Goal: Find specific page/section: Find specific page/section

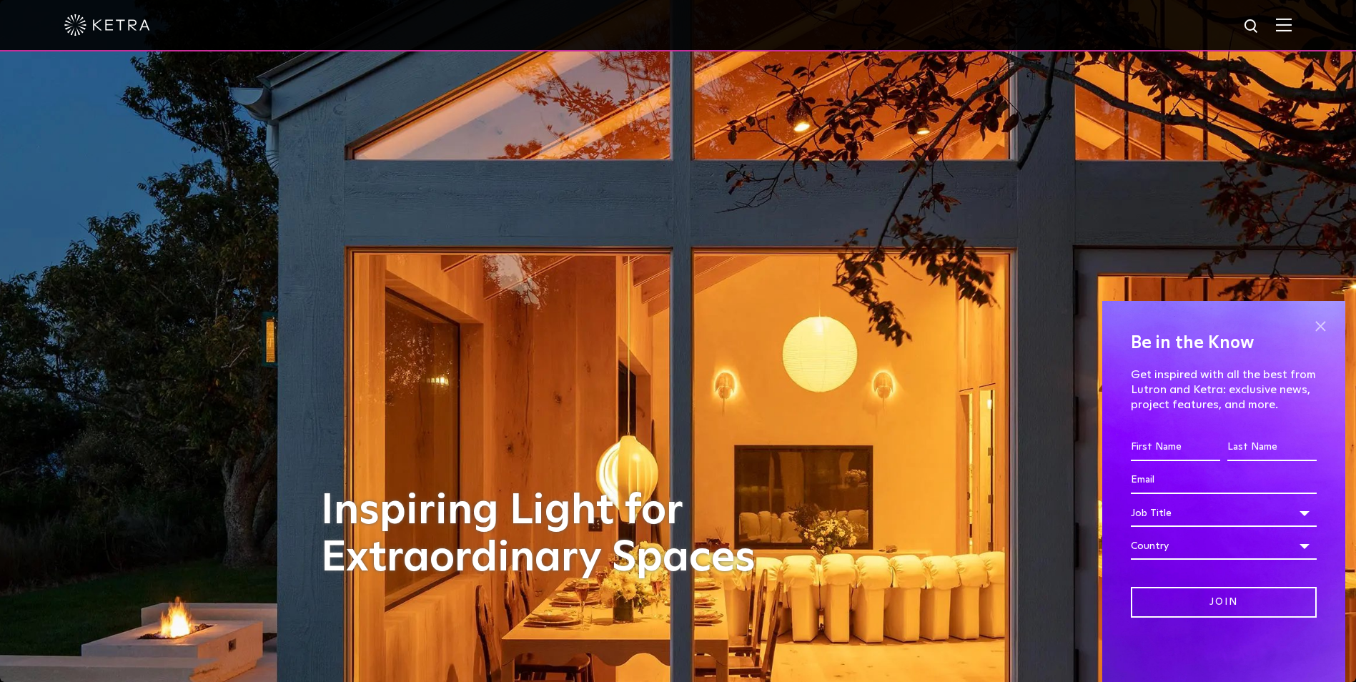
click at [1316, 327] on span at bounding box center [1320, 325] width 21 height 21
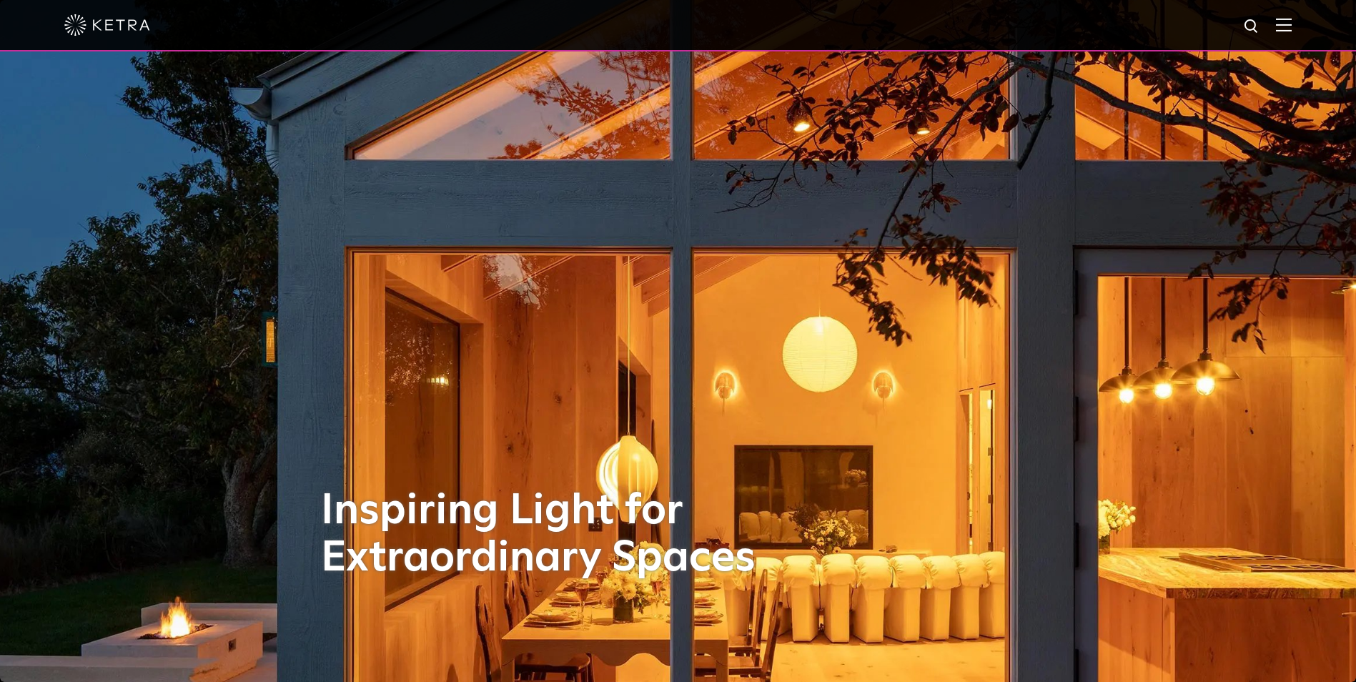
click at [1289, 23] on img at bounding box center [1284, 25] width 16 height 14
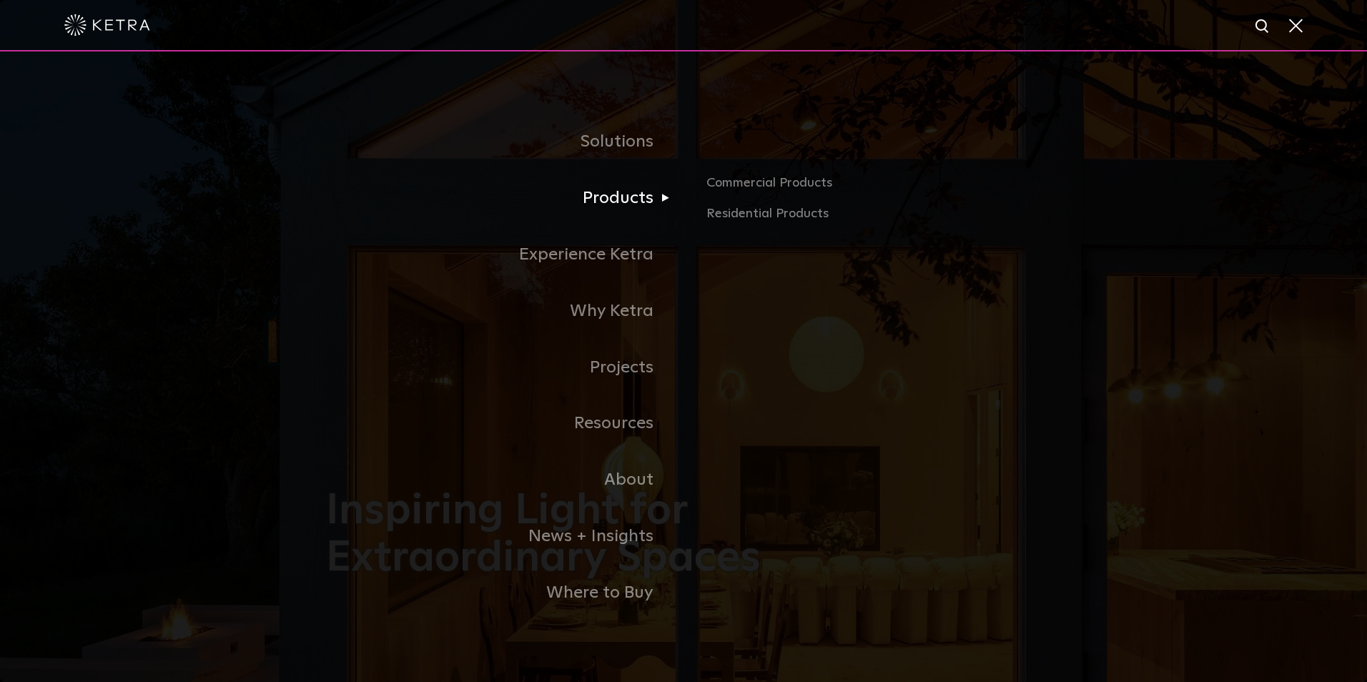
click at [620, 207] on link "Products" at bounding box center [504, 198] width 357 height 56
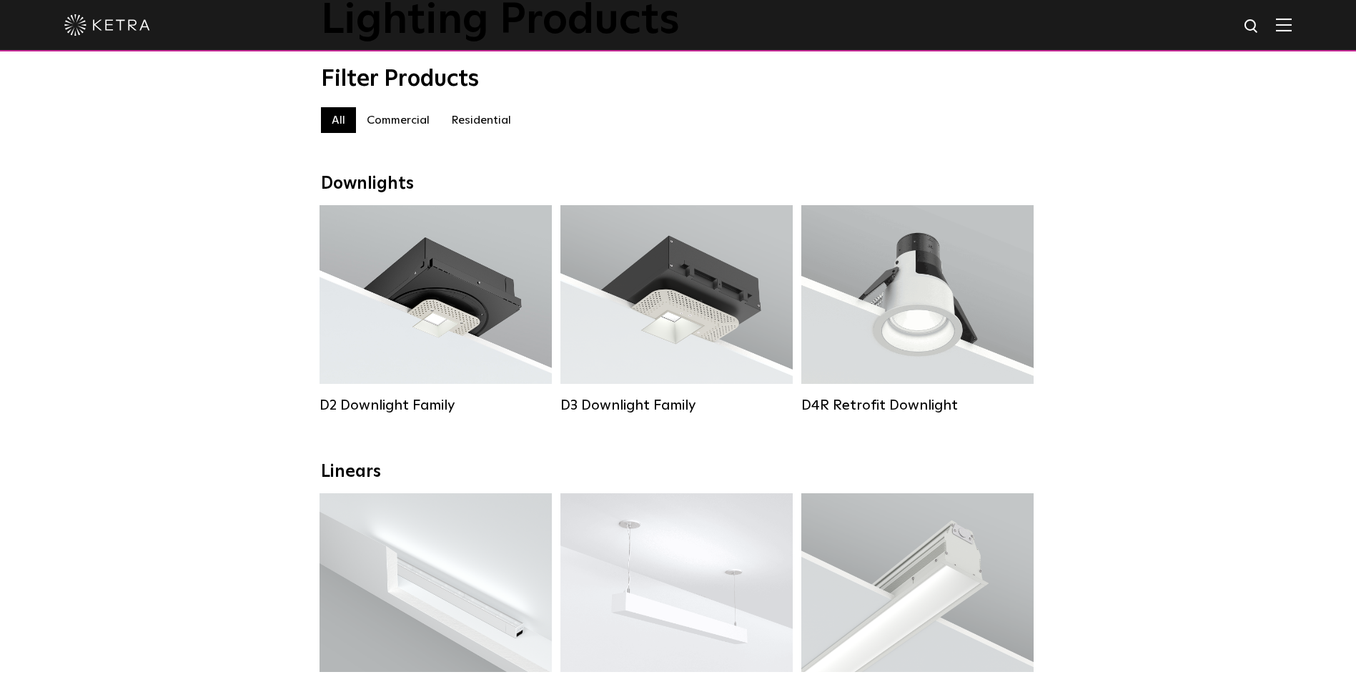
scroll to position [143, 0]
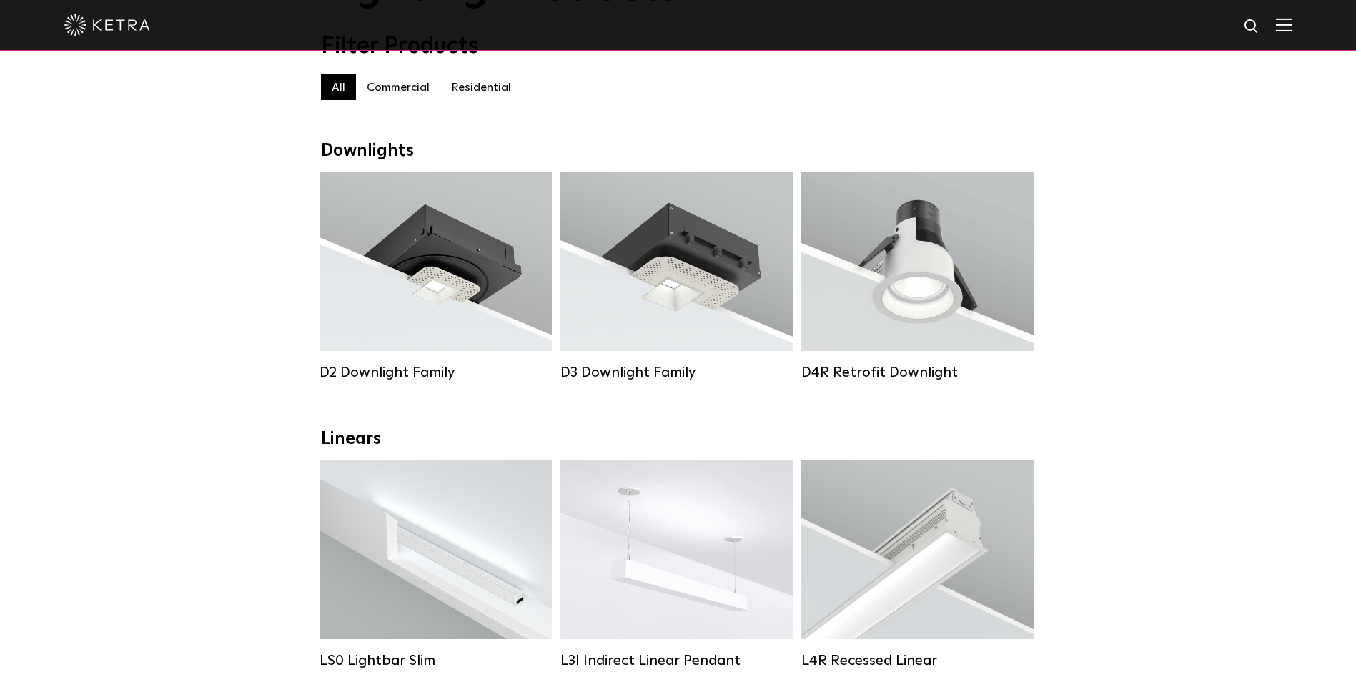
click at [498, 96] on label "Residential" at bounding box center [481, 87] width 82 height 26
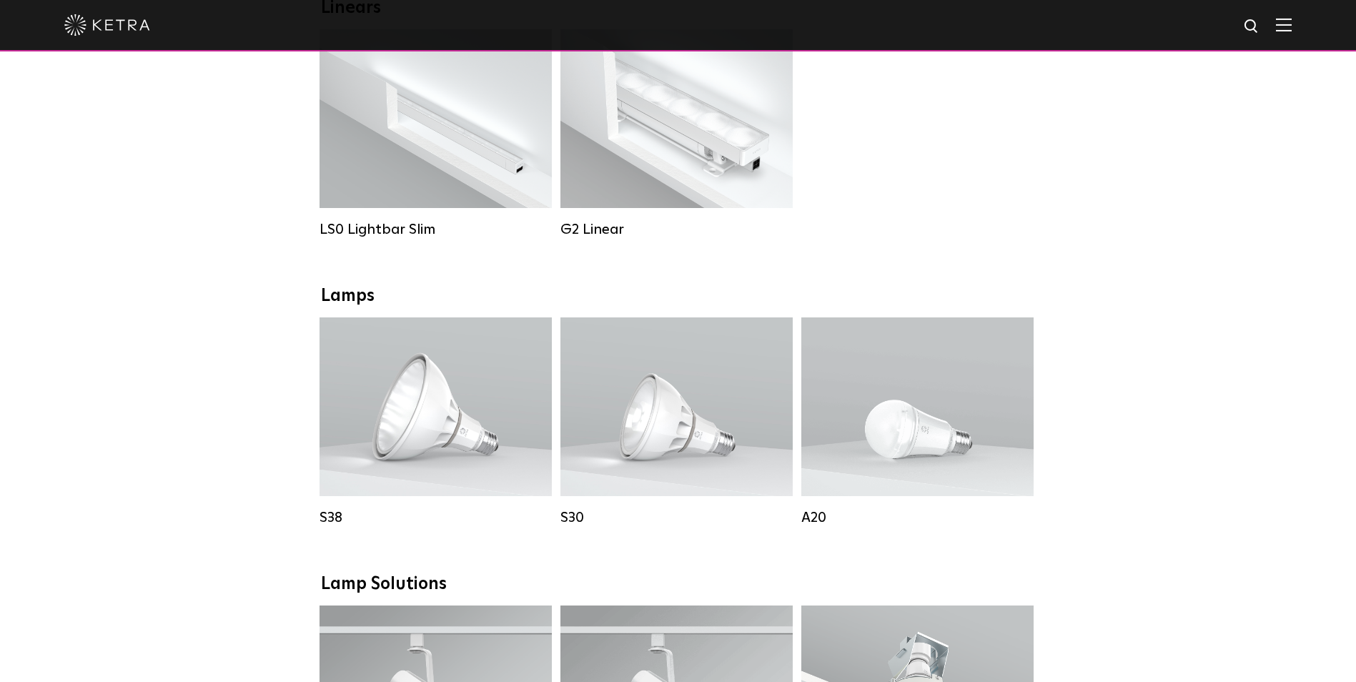
scroll to position [572, 0]
